Goal: Check status: Check status

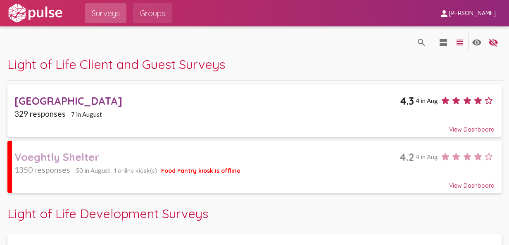
click at [158, 14] on span "Groups" at bounding box center [153, 13] width 26 height 15
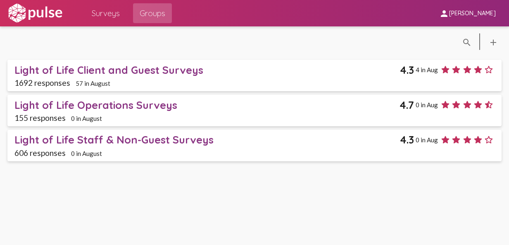
click at [132, 70] on div "Light of Life Client and Guest Surveys" at bounding box center [206, 70] width 385 height 13
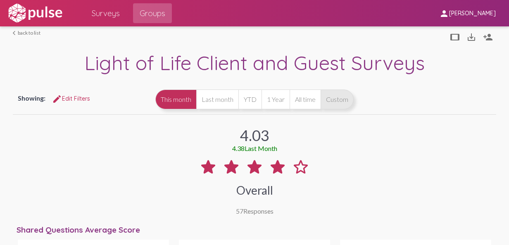
click at [353, 96] on button "Custom" at bounding box center [336, 100] width 33 height 20
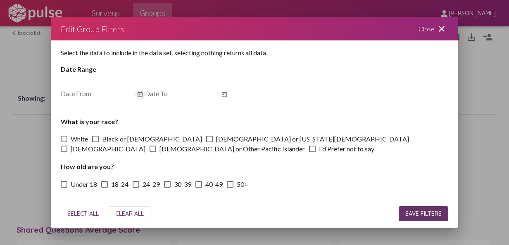
click at [137, 94] on icon "Open calendar" at bounding box center [140, 95] width 7 height 10
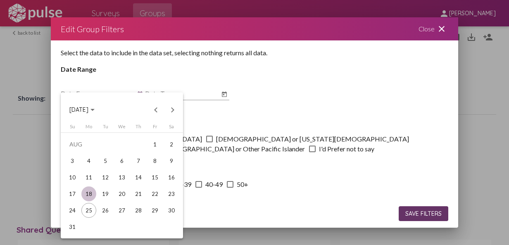
click at [90, 192] on div "18" at bounding box center [88, 194] width 15 height 15
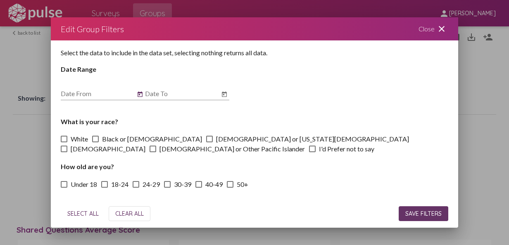
type input "[DATE]"
click at [225, 97] on icon "Open calendar" at bounding box center [224, 95] width 7 height 10
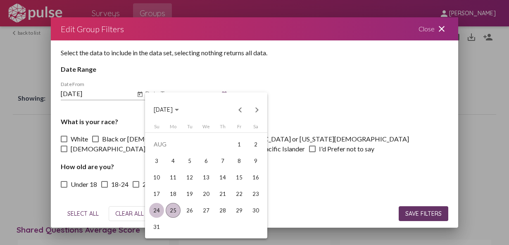
click at [150, 209] on div "24" at bounding box center [156, 210] width 15 height 15
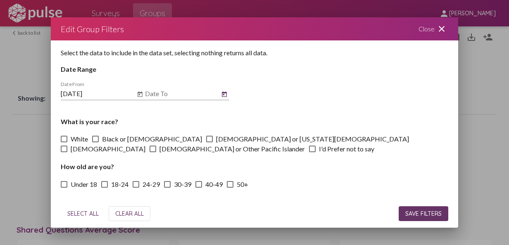
type input "[DATE]"
click at [426, 212] on span "SAVE FILTERS" at bounding box center [423, 213] width 36 height 7
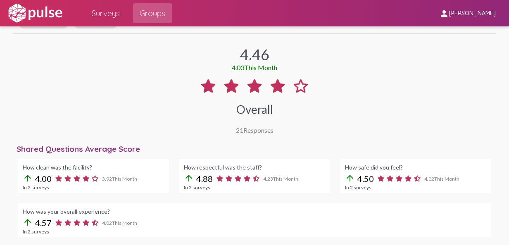
scroll to position [83, 0]
